Goal: Navigation & Orientation: Find specific page/section

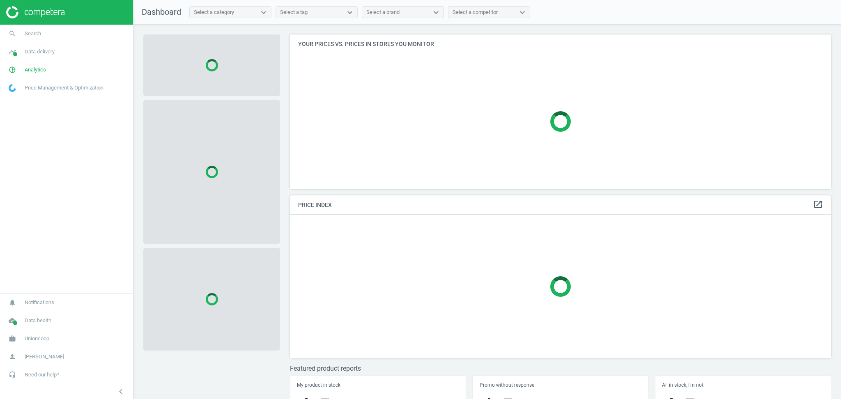
scroll to position [172, 549]
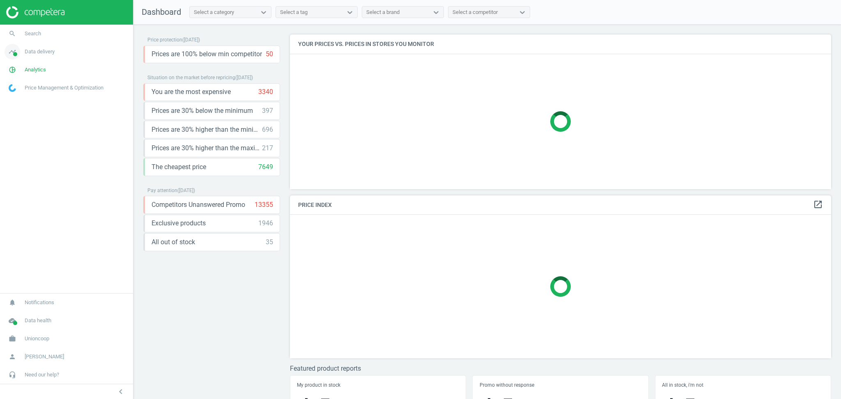
click at [39, 54] on span "Data delivery" at bounding box center [40, 51] width 30 height 7
click at [21, 118] on span "Stores" at bounding box center [16, 119] width 14 height 7
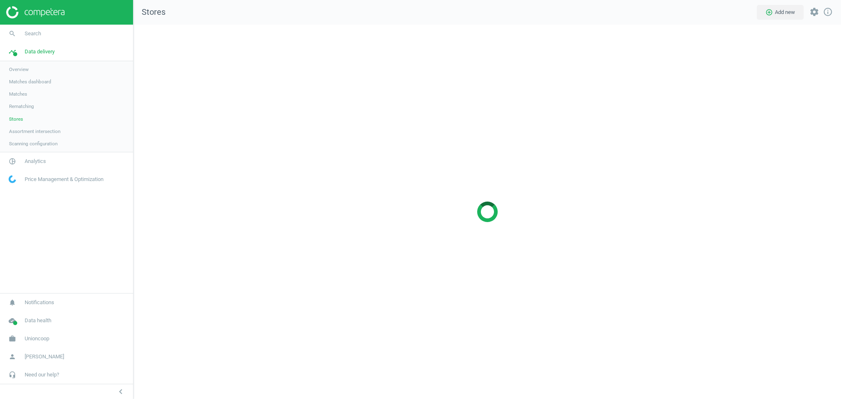
scroll to position [391, 724]
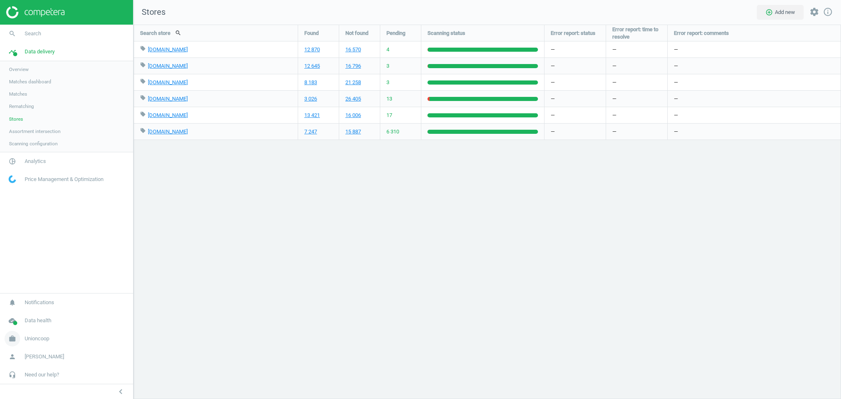
click at [40, 337] on span "Unioncoop" at bounding box center [37, 338] width 25 height 7
click at [40, 315] on span "Switch campaign" at bounding box center [27, 314] width 37 height 7
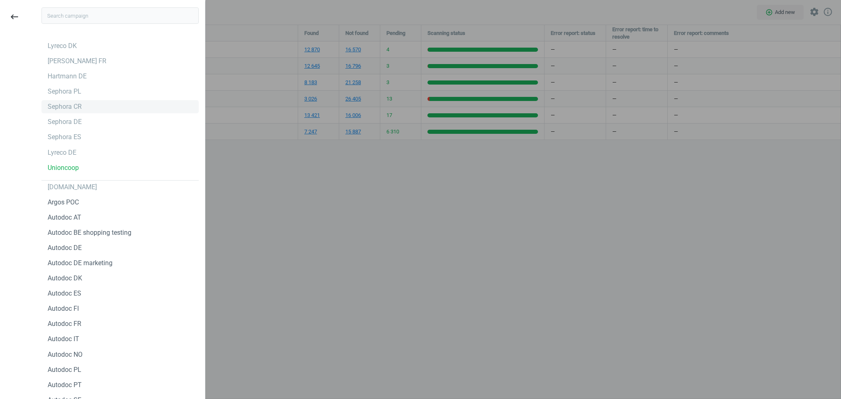
click at [77, 107] on div "Sephora CR" at bounding box center [65, 106] width 34 height 9
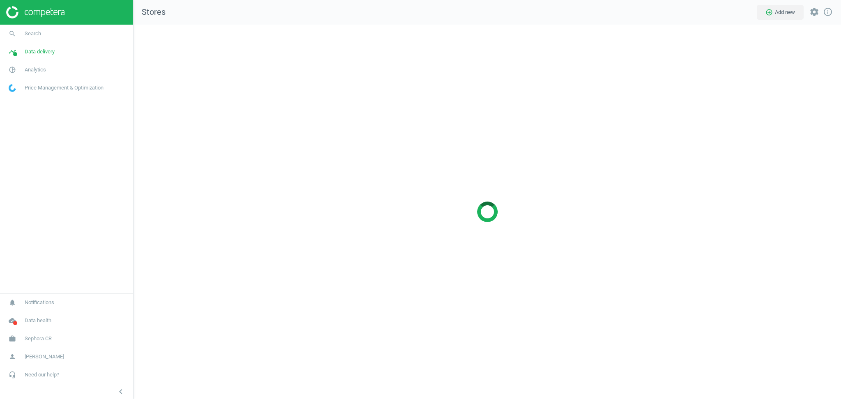
scroll to position [391, 724]
